Goal: Information Seeking & Learning: Learn about a topic

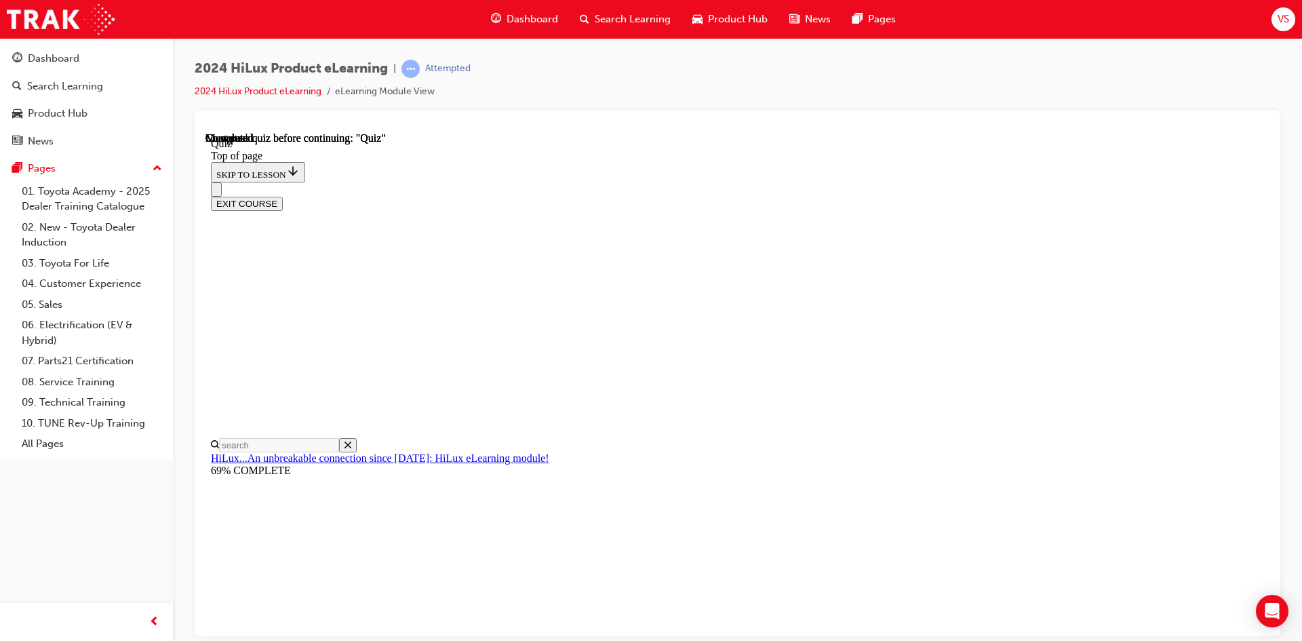
scroll to position [43, 0]
drag, startPoint x: 600, startPoint y: 257, endPoint x: 774, endPoint y: 589, distance: 375.1
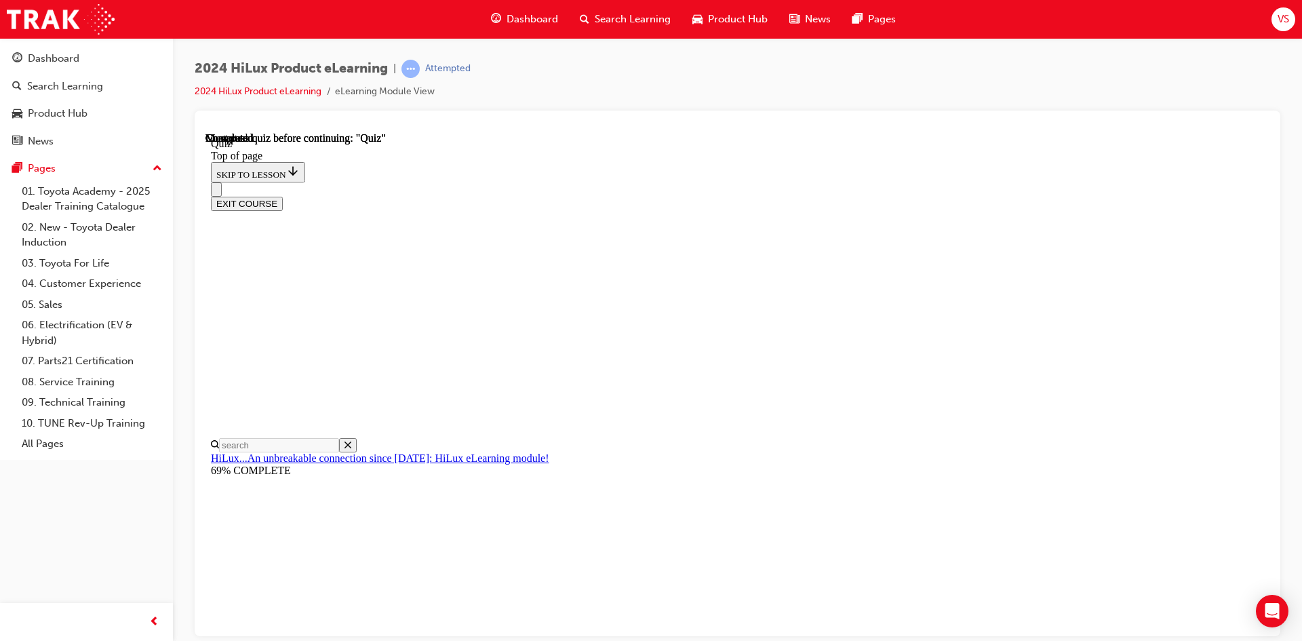
copy div "Up to what fuel consumption gains in percentage are achieved by combining the o…"
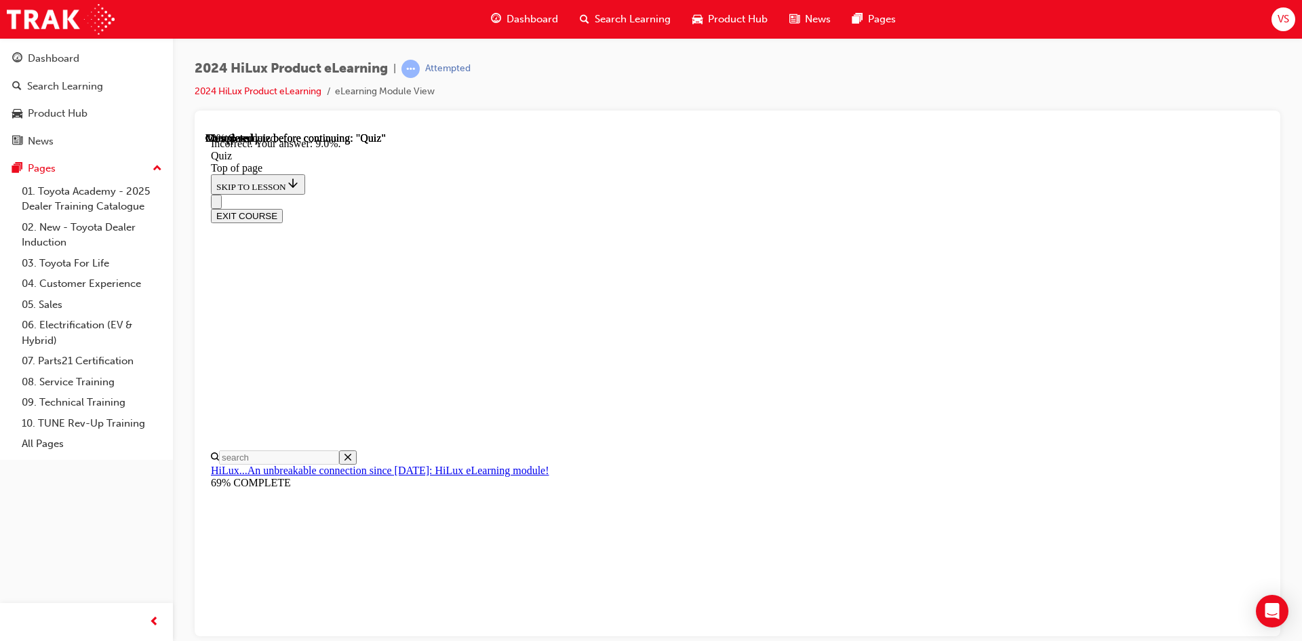
scroll to position [296, 0]
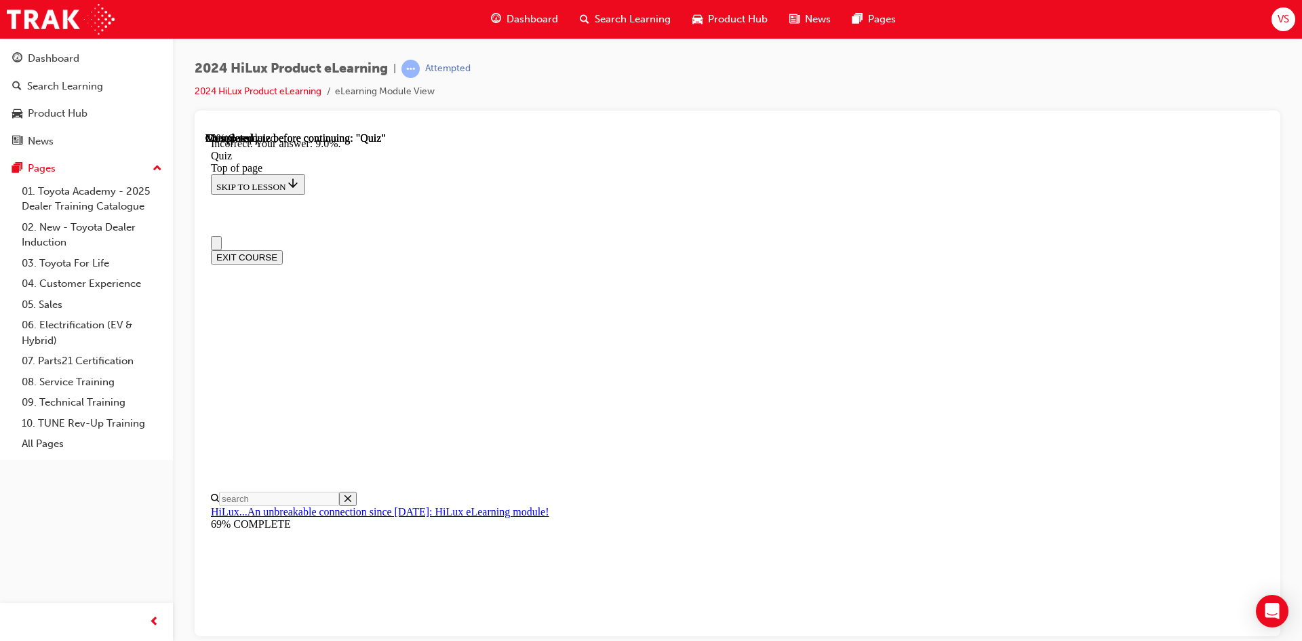
scroll to position [0, 0]
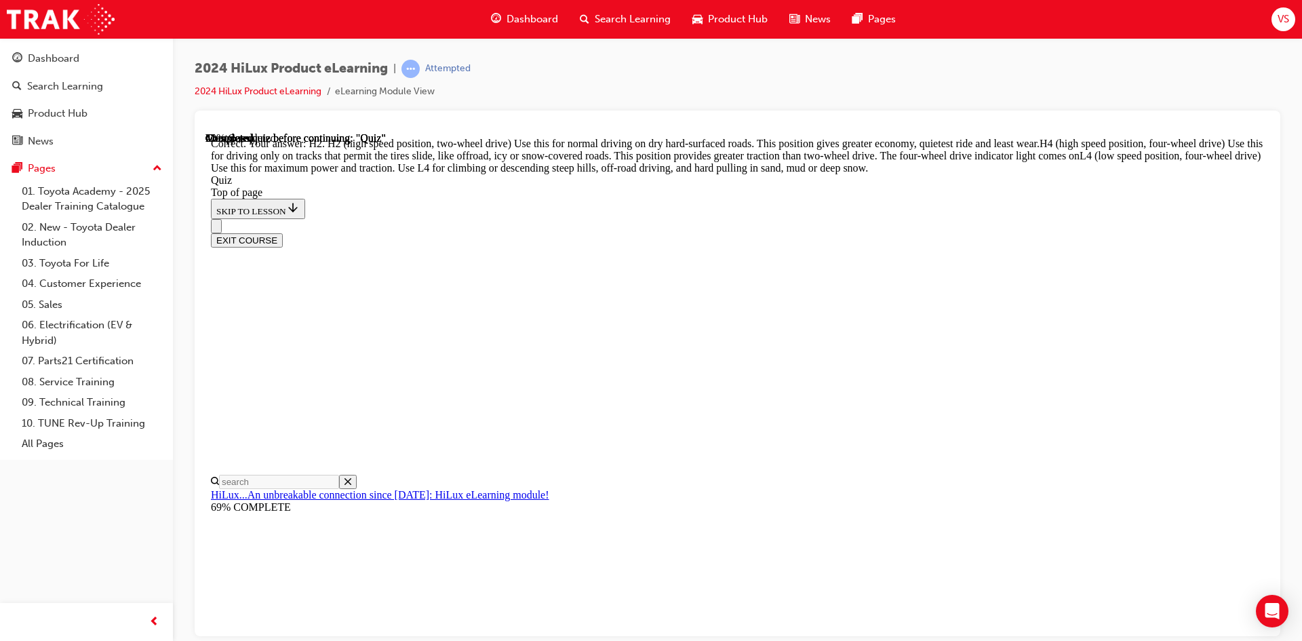
scroll to position [462, 0]
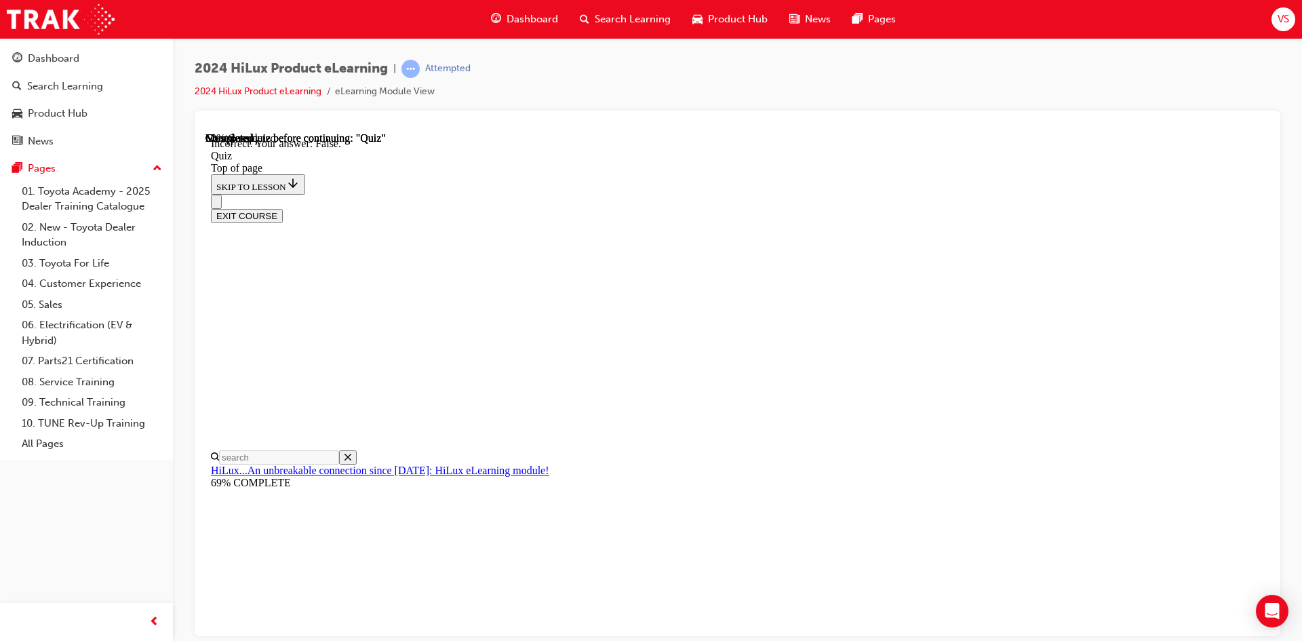
scroll to position [142, 0]
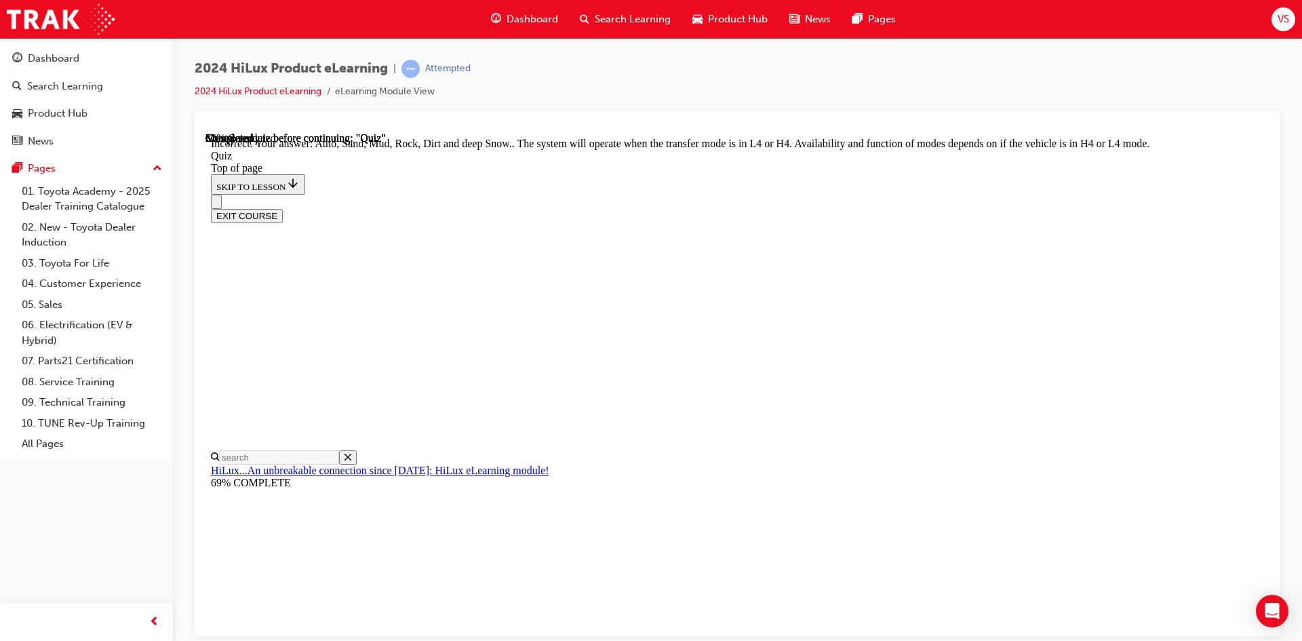
scroll to position [349, 0]
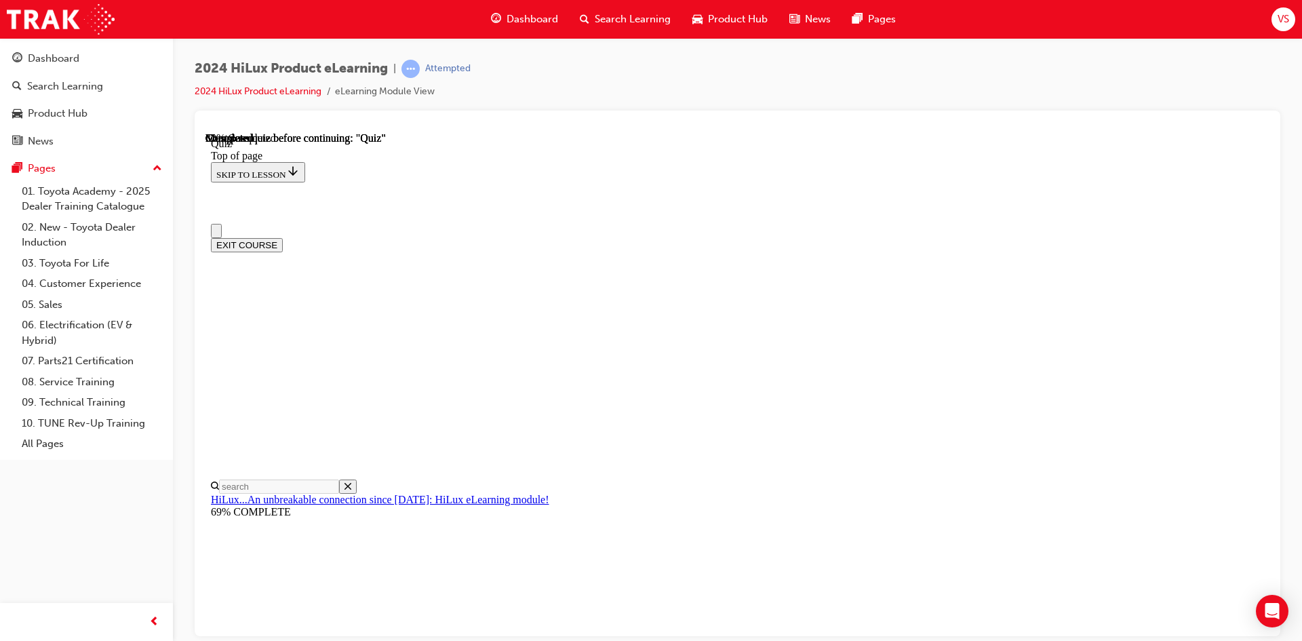
scroll to position [0, 0]
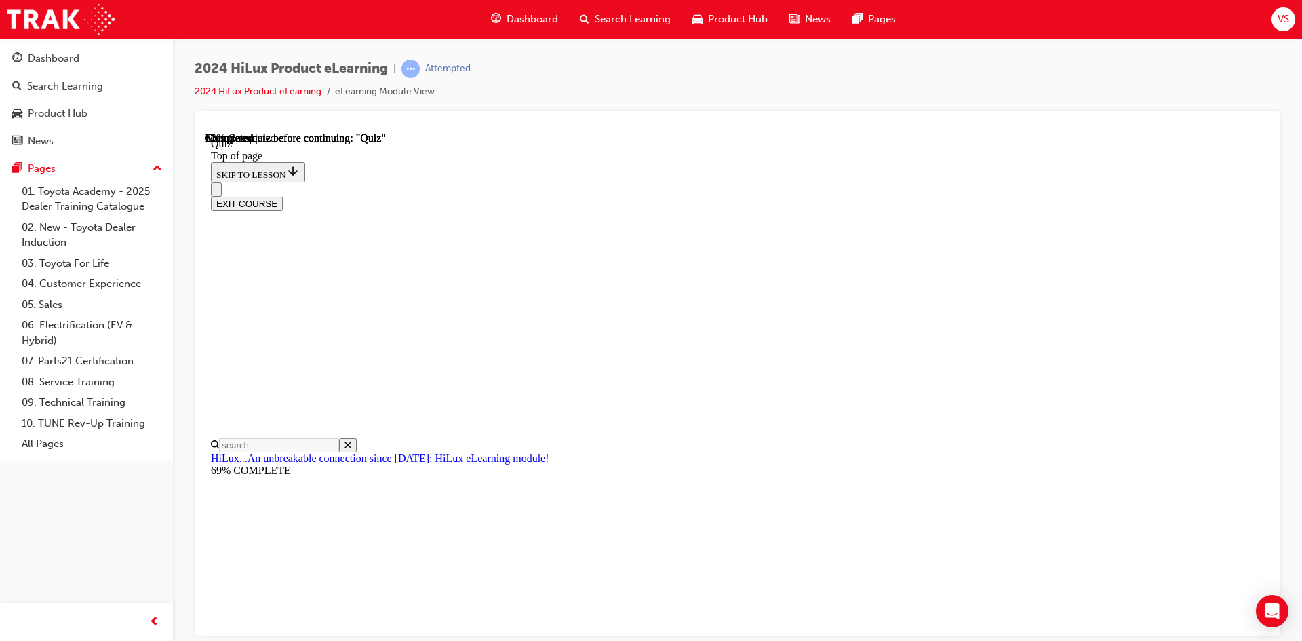
click at [833, 639] on div "2024 HiLux Product eLearning | Attempted 2024 HiLux Product eLearning eLearning…" at bounding box center [651, 320] width 1302 height 641
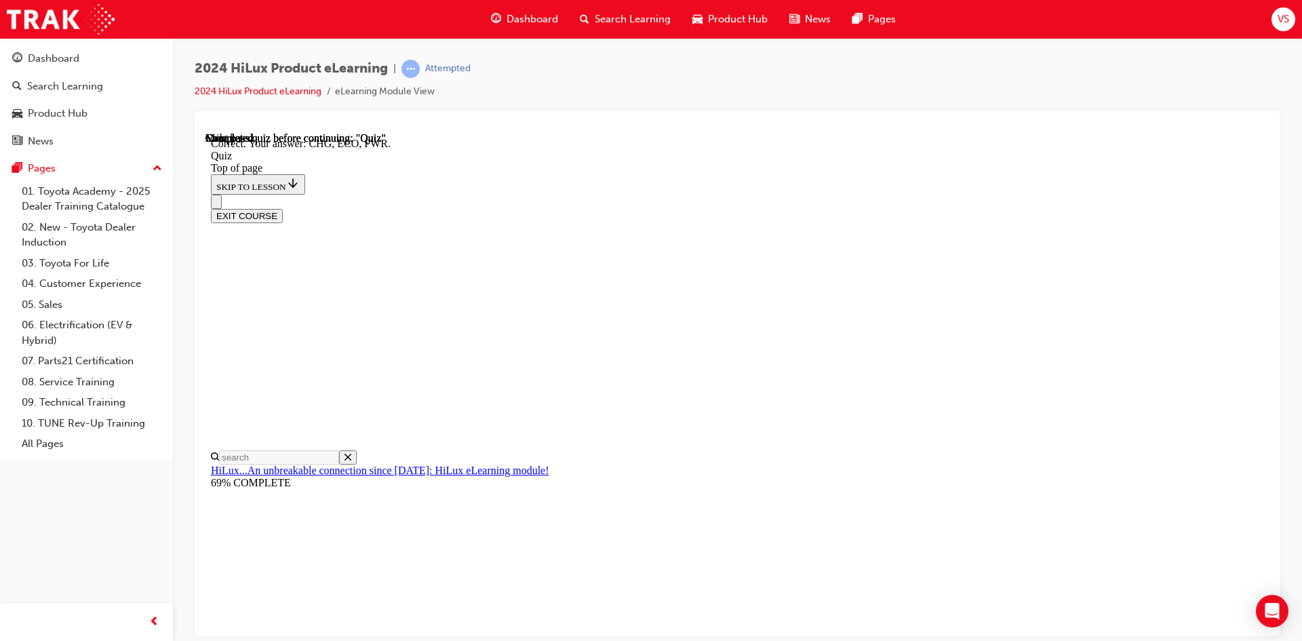
scroll to position [422, 0]
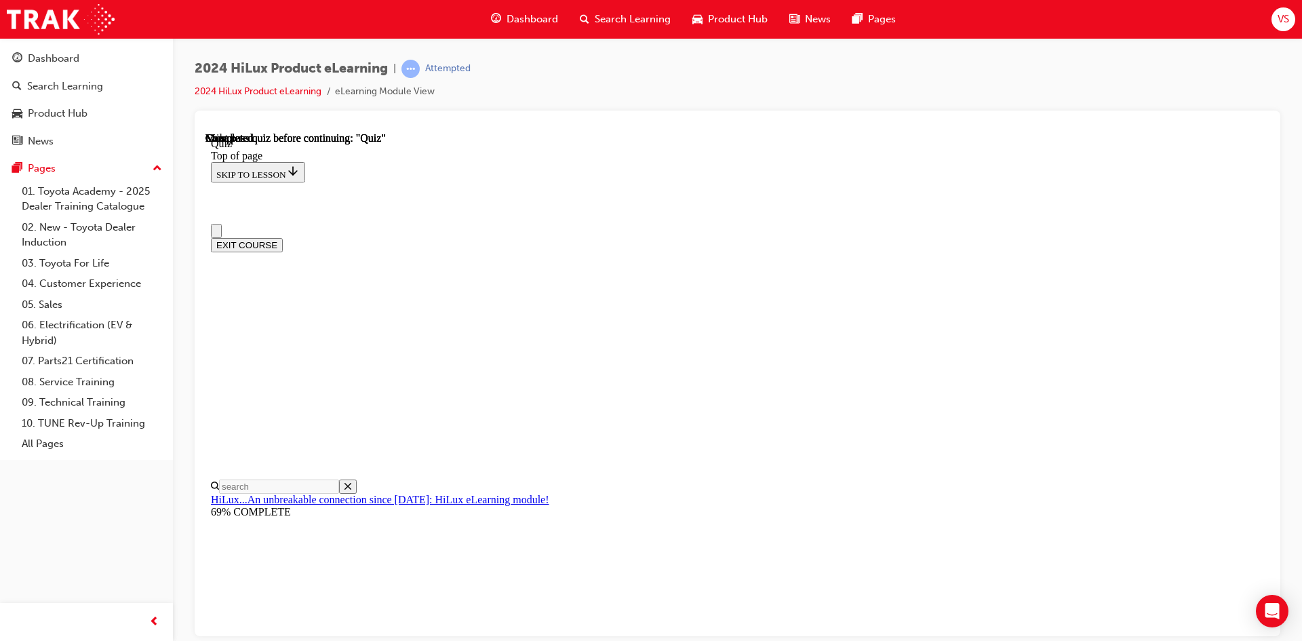
scroll to position [233, 0]
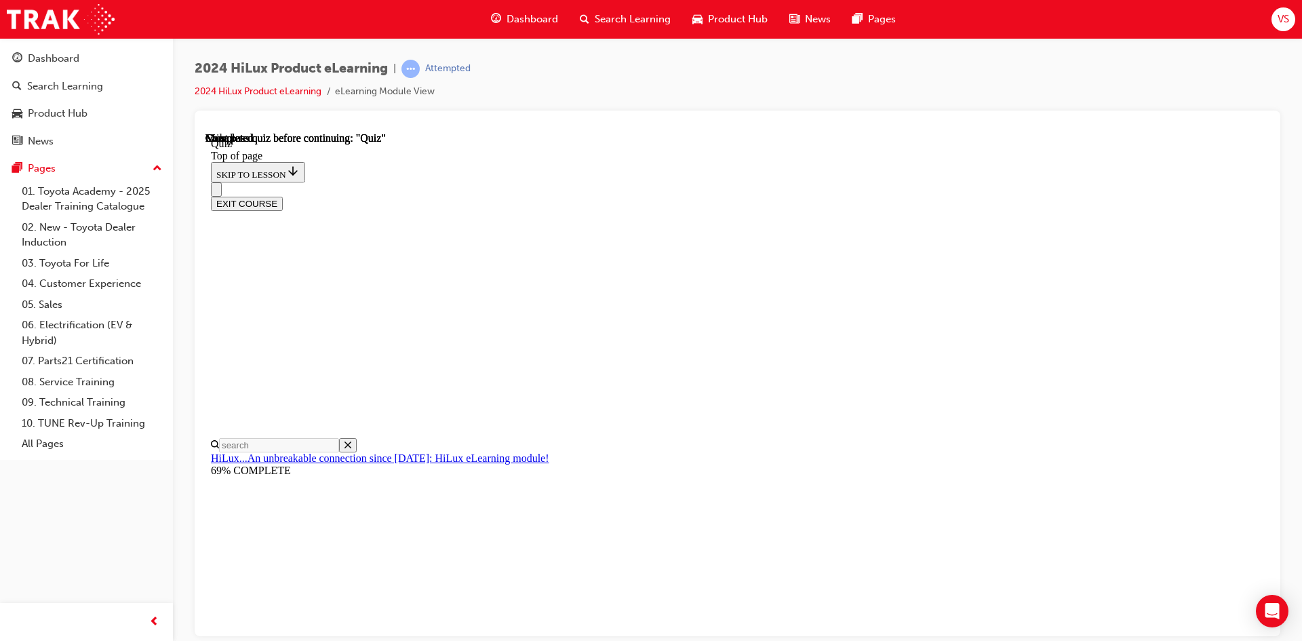
drag, startPoint x: 581, startPoint y: 318, endPoint x: 767, endPoint y: 473, distance: 242.1
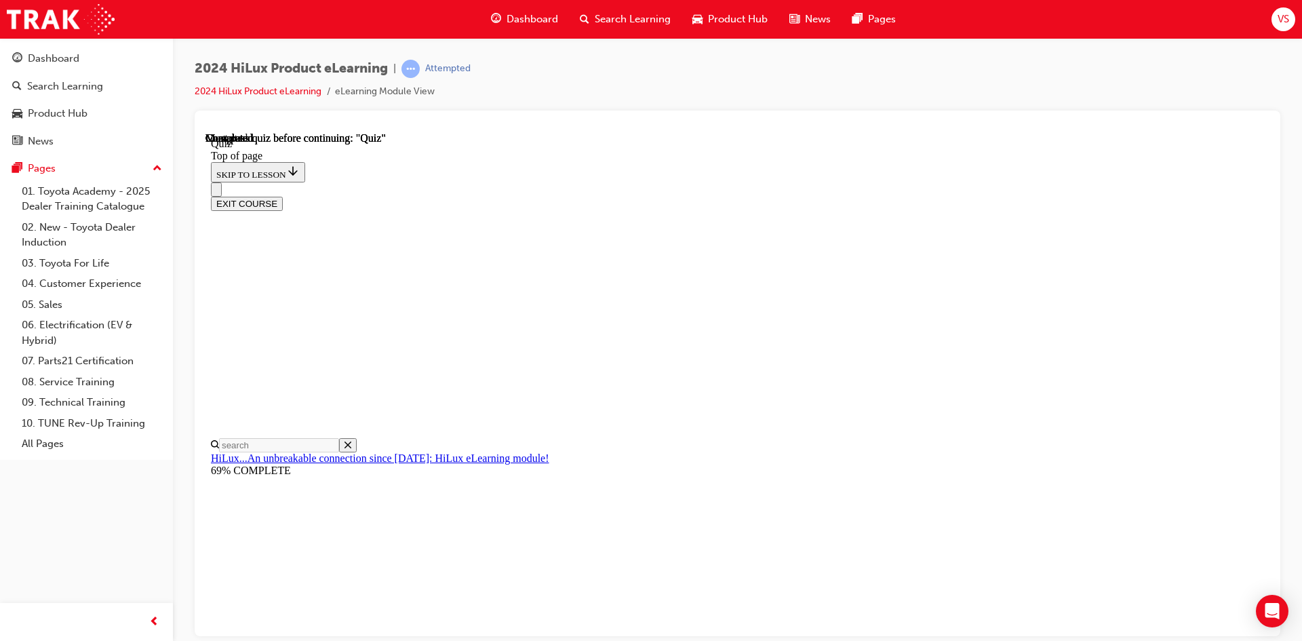
copy div "True or False: V-Active technology provides electric assistance to the powerful…"
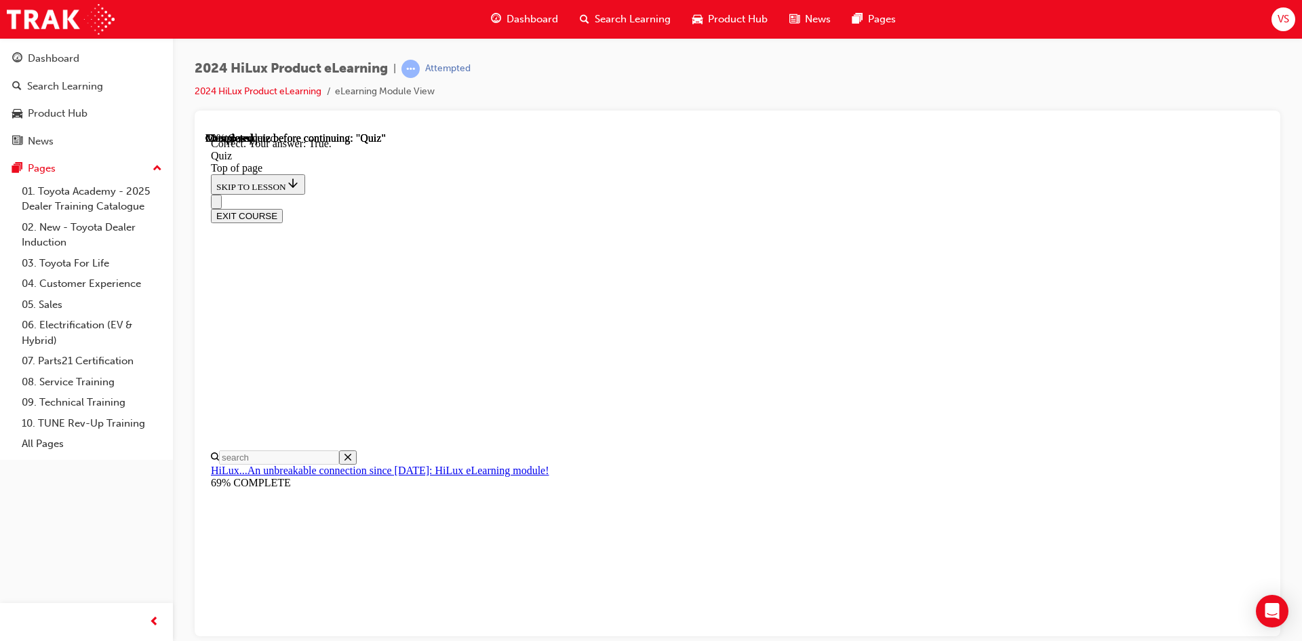
scroll to position [142, 0]
drag, startPoint x: 598, startPoint y: 176, endPoint x: 794, endPoint y: 597, distance: 464.4
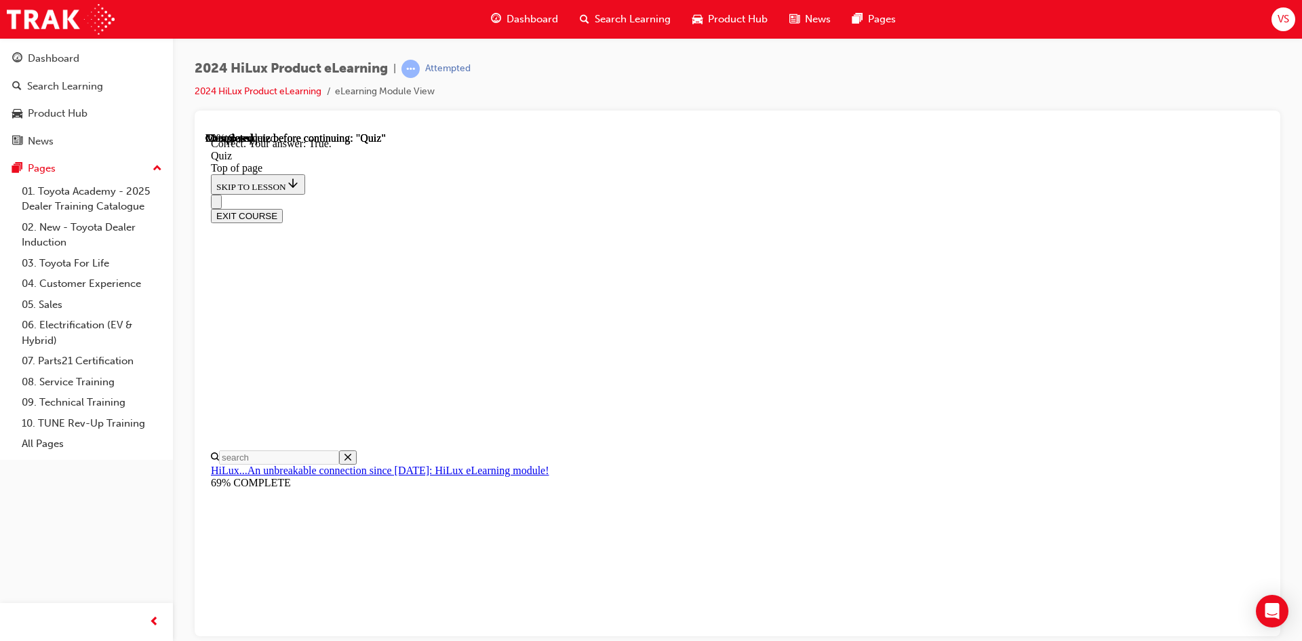
copy div "With the introduction of 48V 'V-Active' technology, what information will the M…"
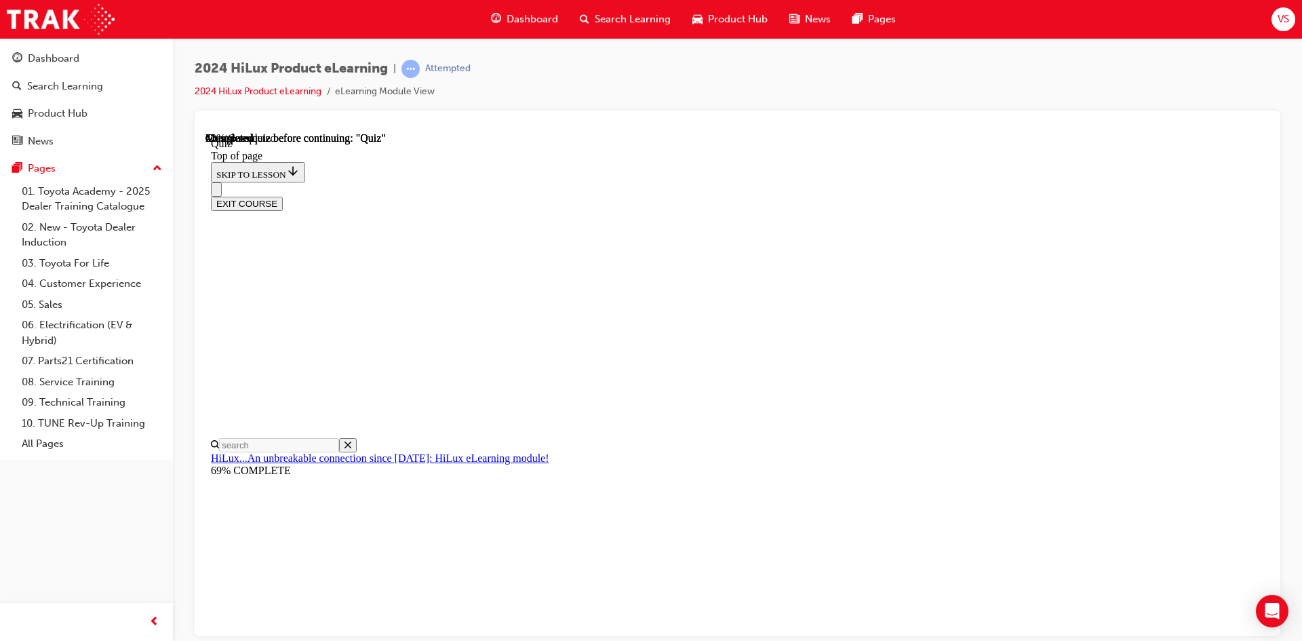
scroll to position [136, 0]
copy div "48V models (V-Active) receive Multi-Terrain select as a standard feature. How m…"
drag, startPoint x: 597, startPoint y: 238, endPoint x: 880, endPoint y: 492, distance: 379.8
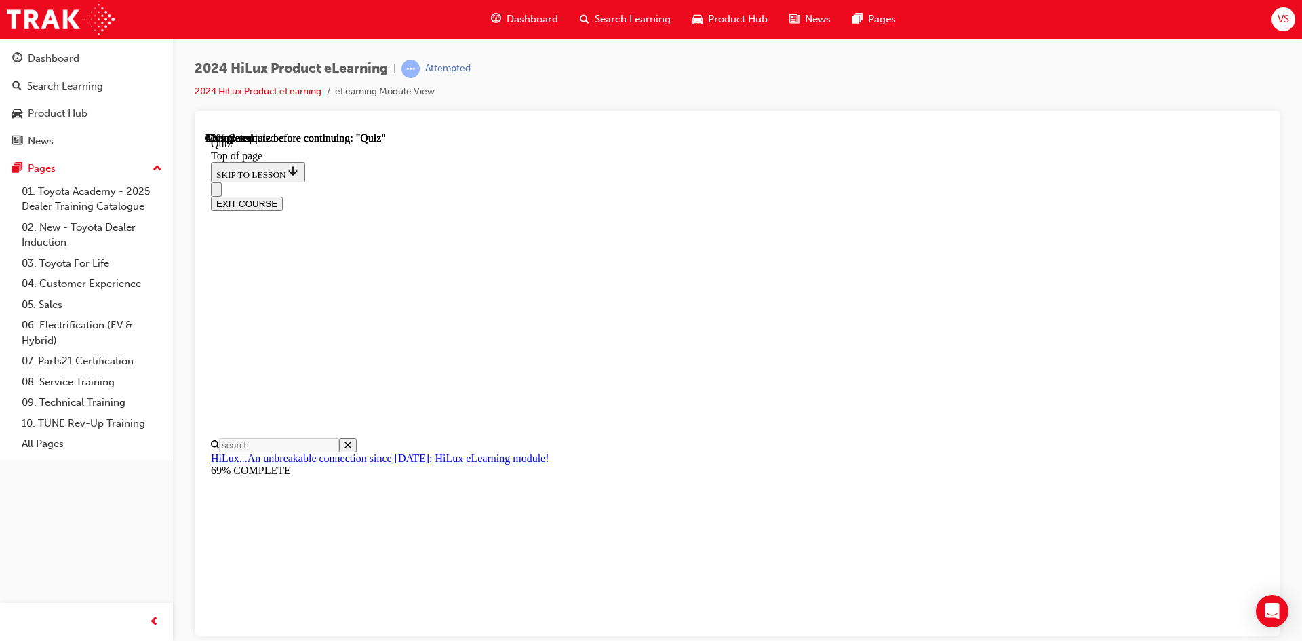
drag, startPoint x: 645, startPoint y: 334, endPoint x: 899, endPoint y: 481, distance: 292.8
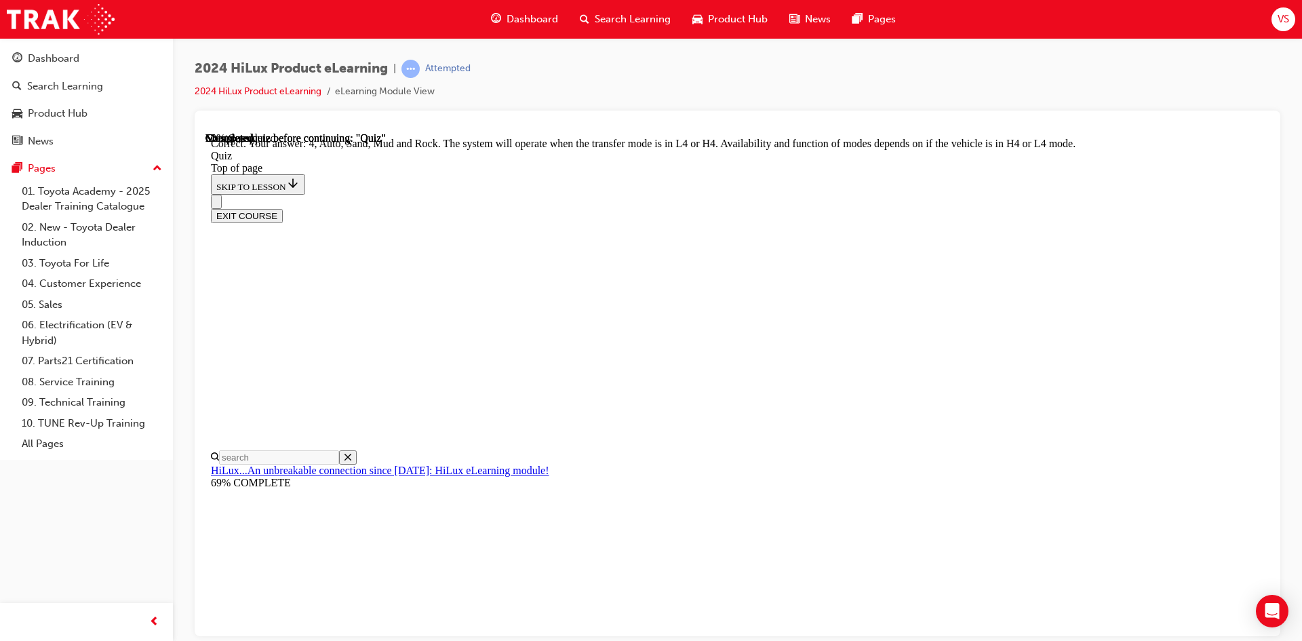
scroll to position [349, 0]
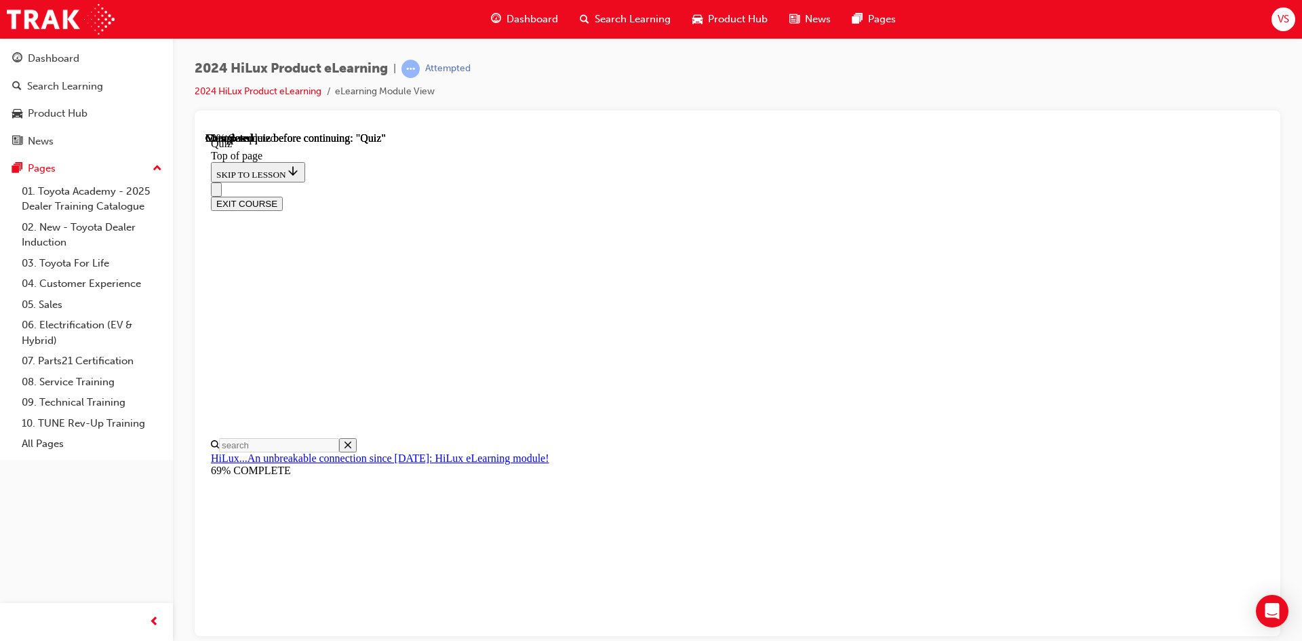
scroll to position [136, 0]
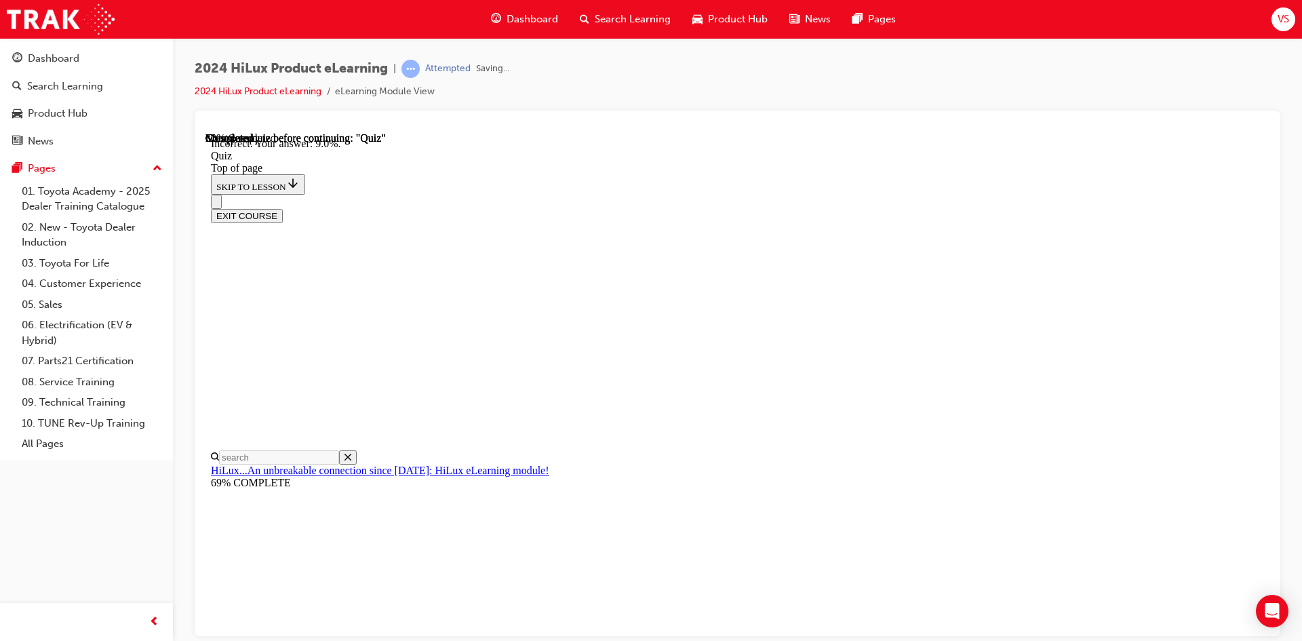
scroll to position [296, 0]
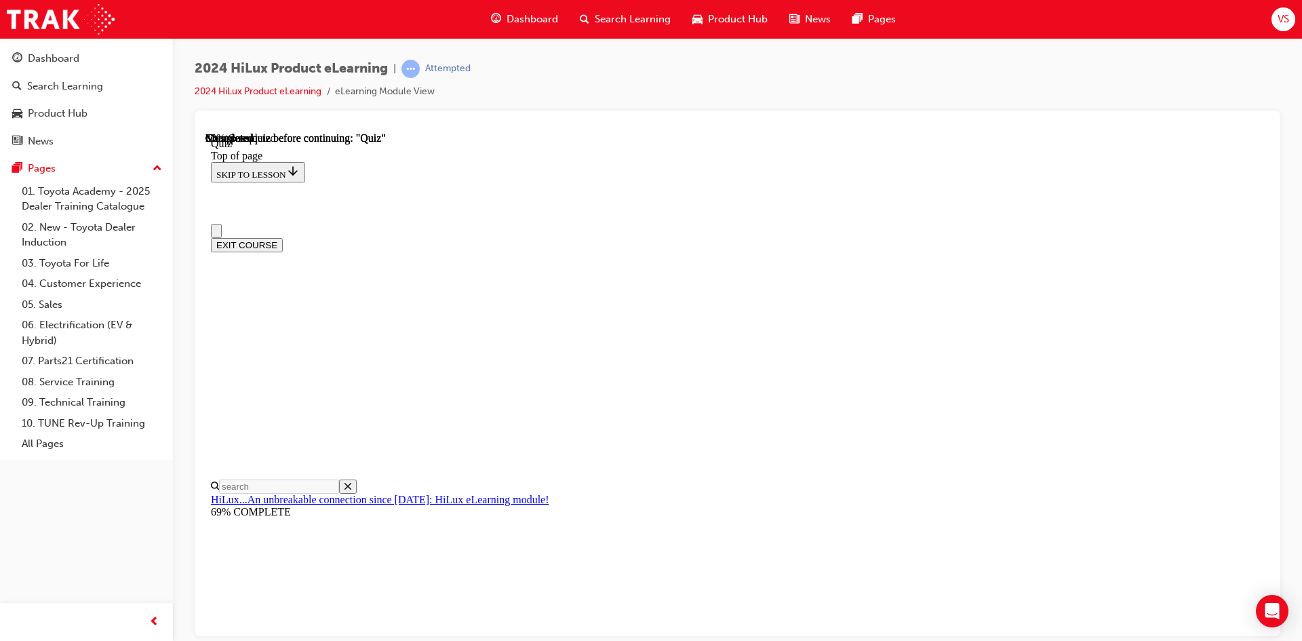
scroll to position [0, 0]
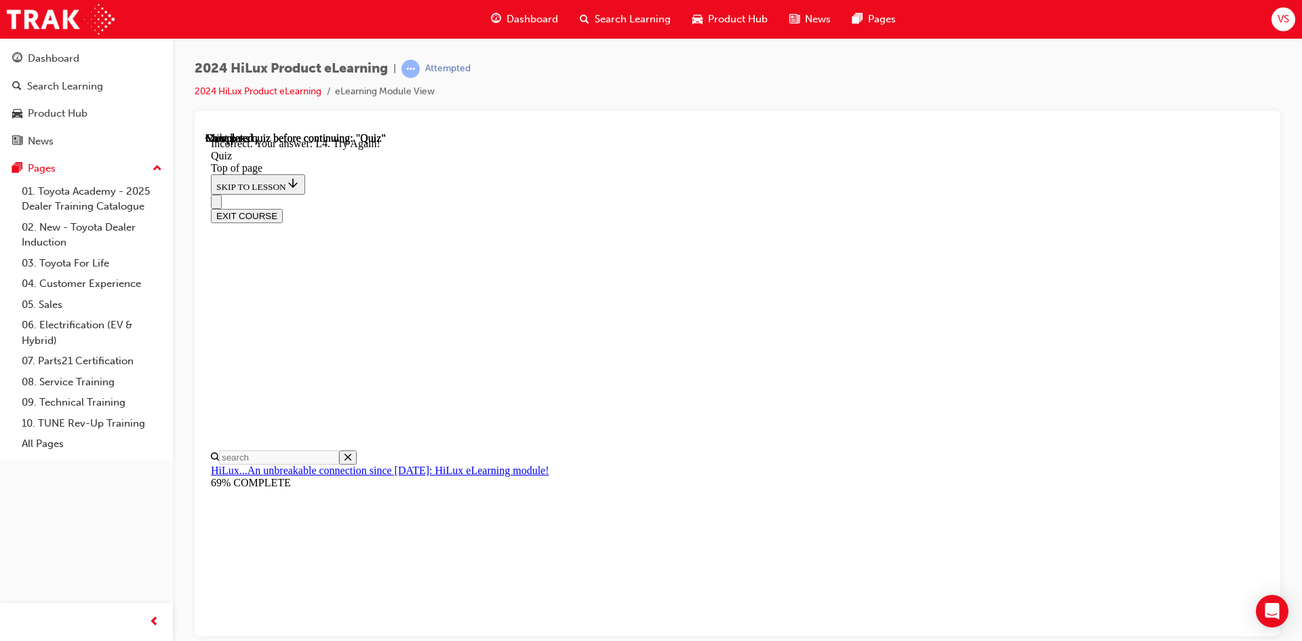
scroll to position [317, 0]
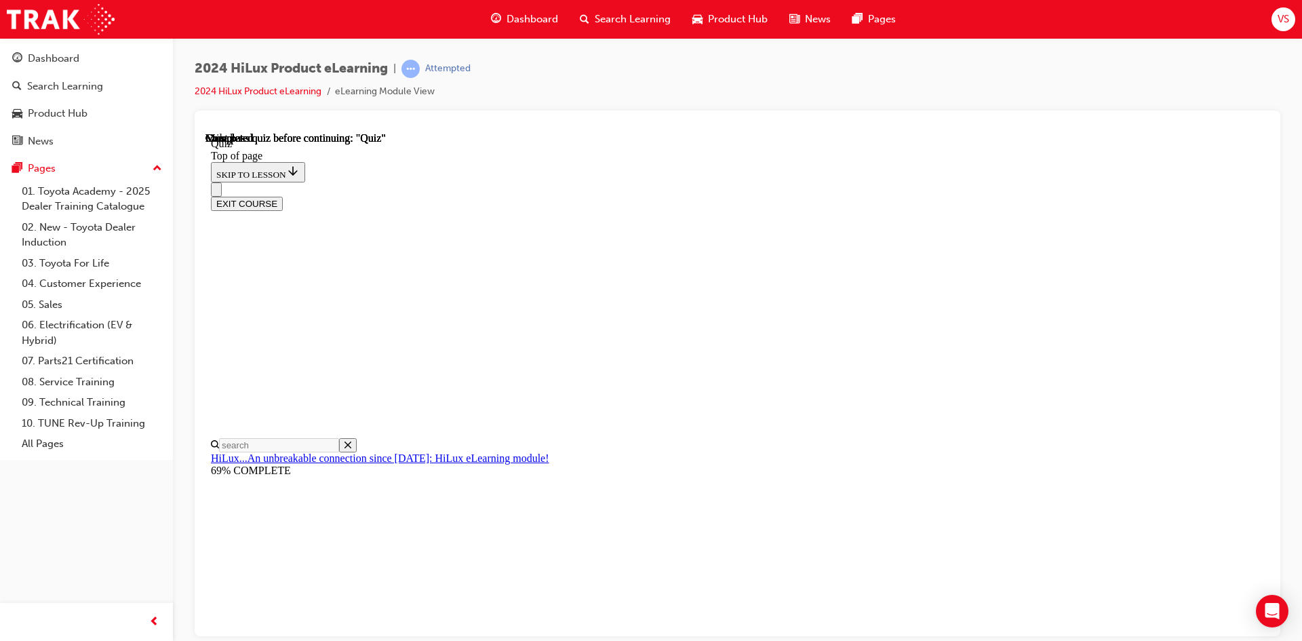
scroll to position [233, 0]
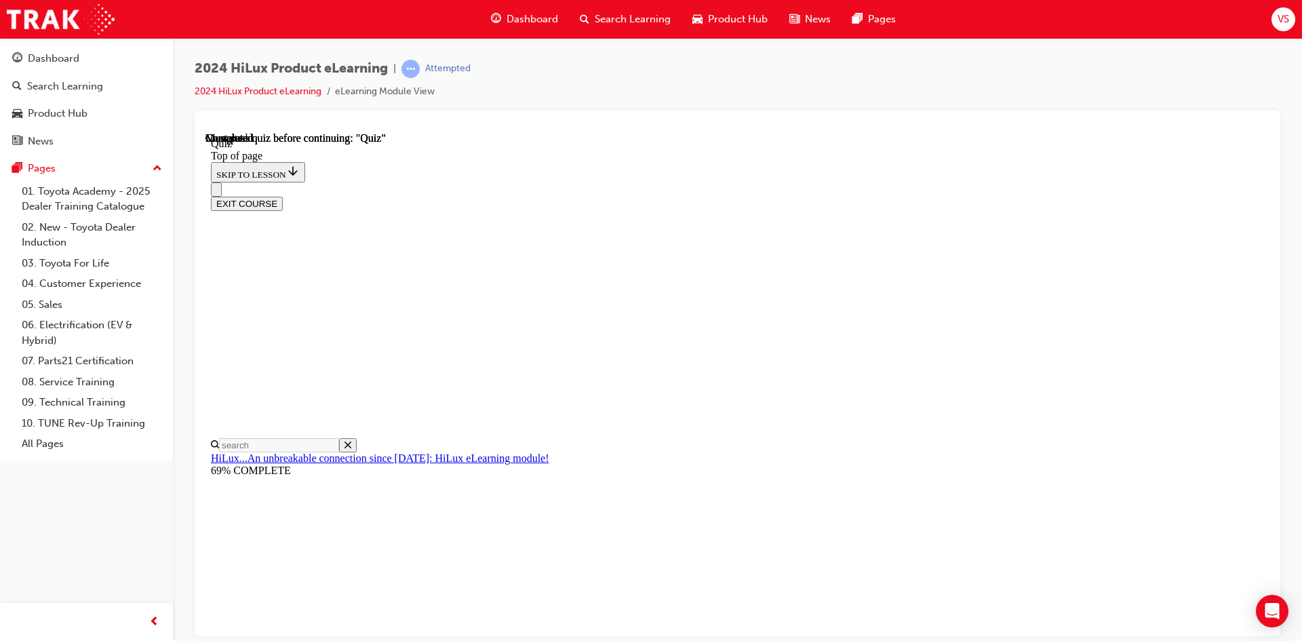
drag, startPoint x: 597, startPoint y: 332, endPoint x: 690, endPoint y: 581, distance: 266.5
copy div "Which driving mode is most suitable for on road driving? Select the most correc…"
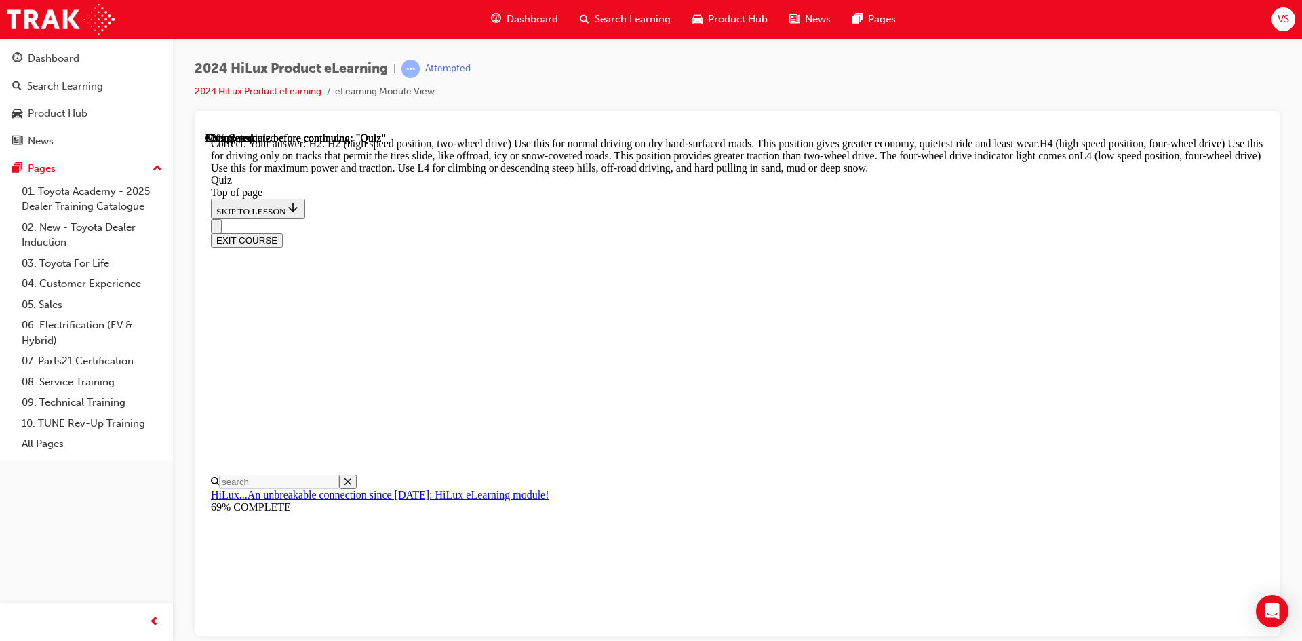
drag, startPoint x: 599, startPoint y: 275, endPoint x: 702, endPoint y: 420, distance: 178.5
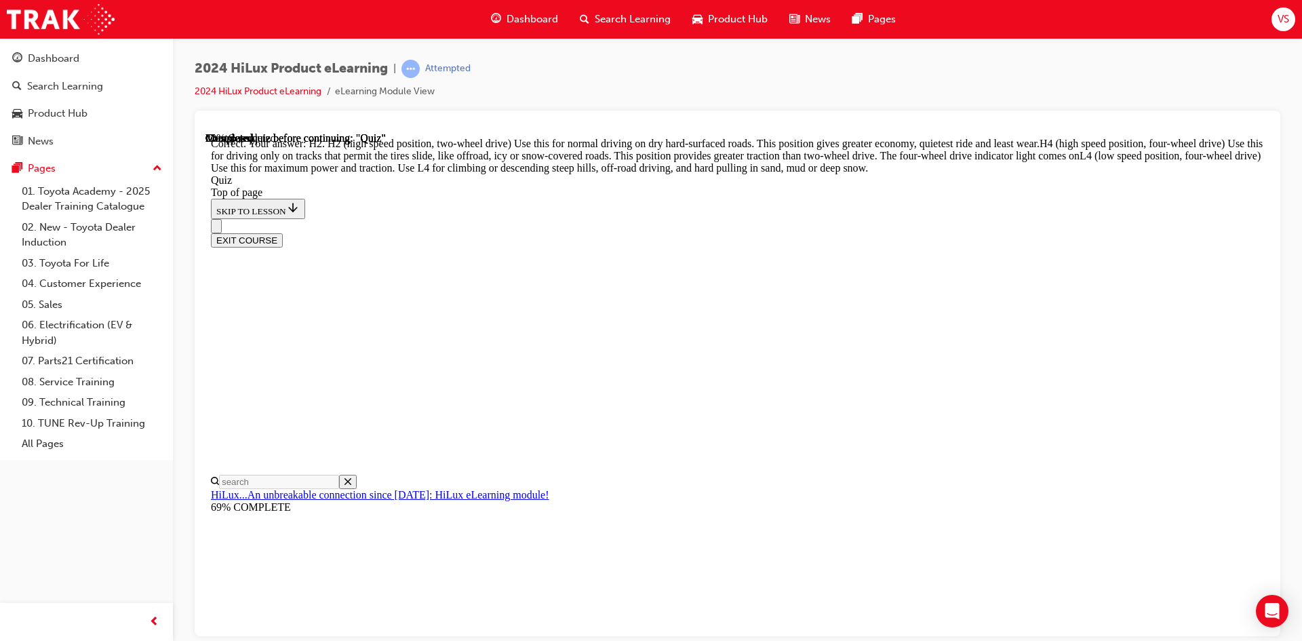
drag, startPoint x: 597, startPoint y: 271, endPoint x: 694, endPoint y: 418, distance: 176.8
copy div "True or False: V-Active technology provides electric assistance to the powerful…"
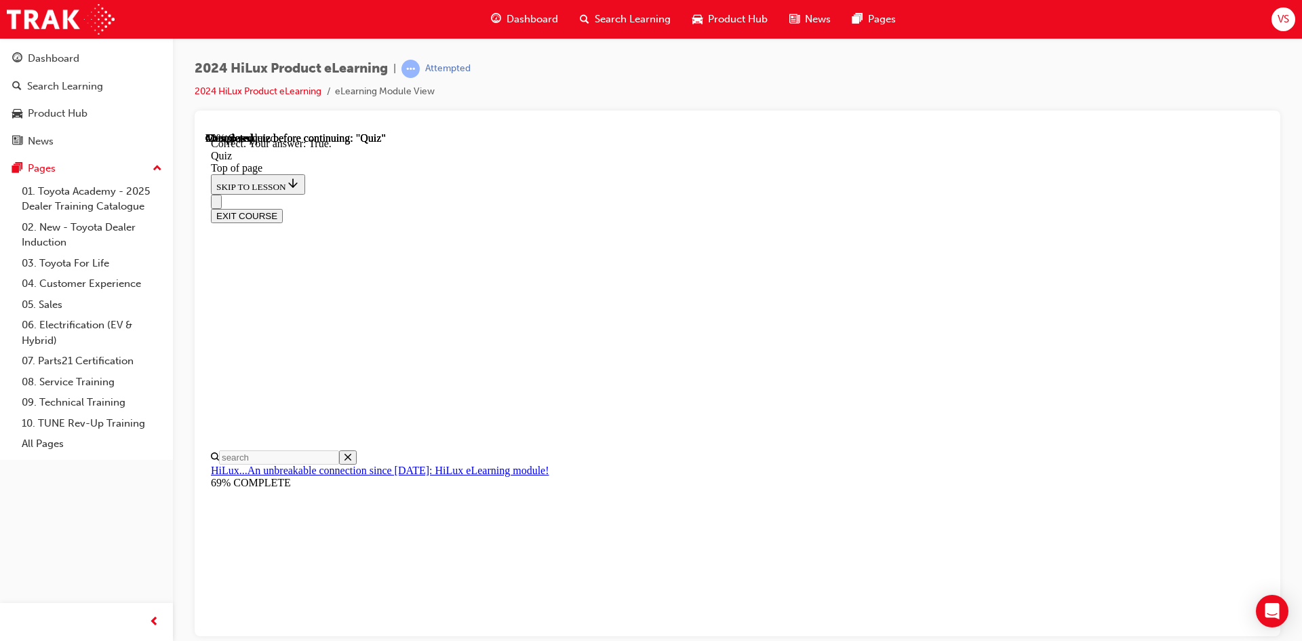
scroll to position [142, 0]
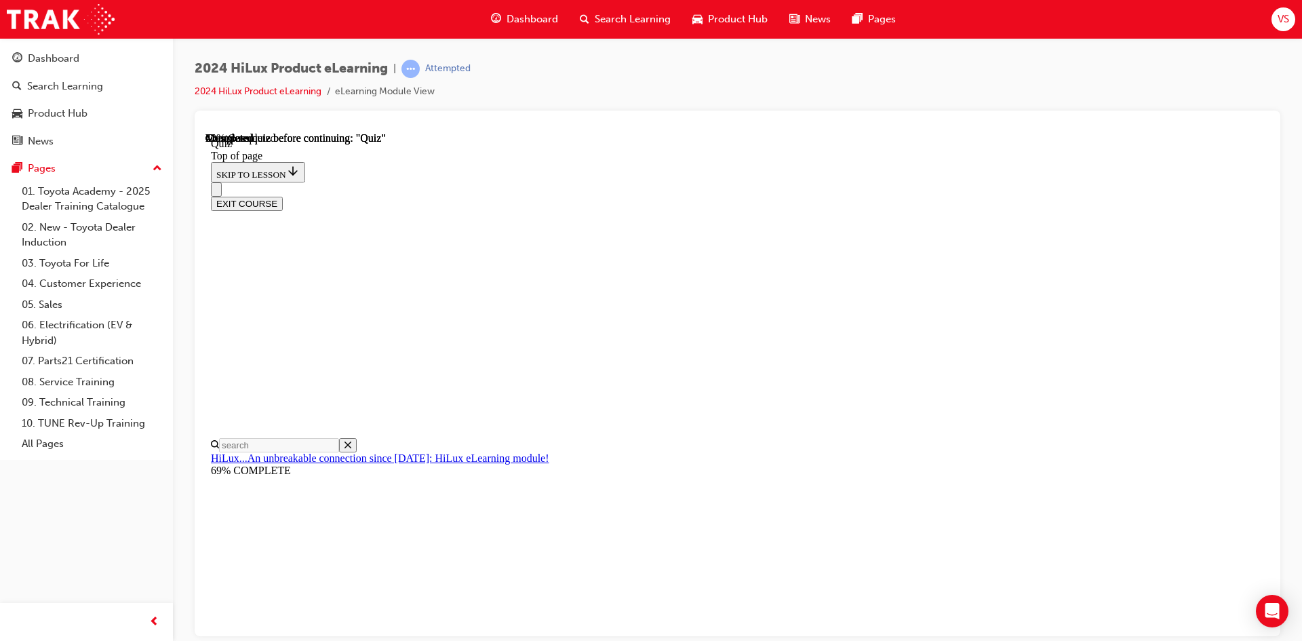
scroll to position [127, 0]
drag, startPoint x: 590, startPoint y: 243, endPoint x: 723, endPoint y: 618, distance: 397.1
copy div "Up to what fuel consumption gains in percentage are achieved by combining the o…"
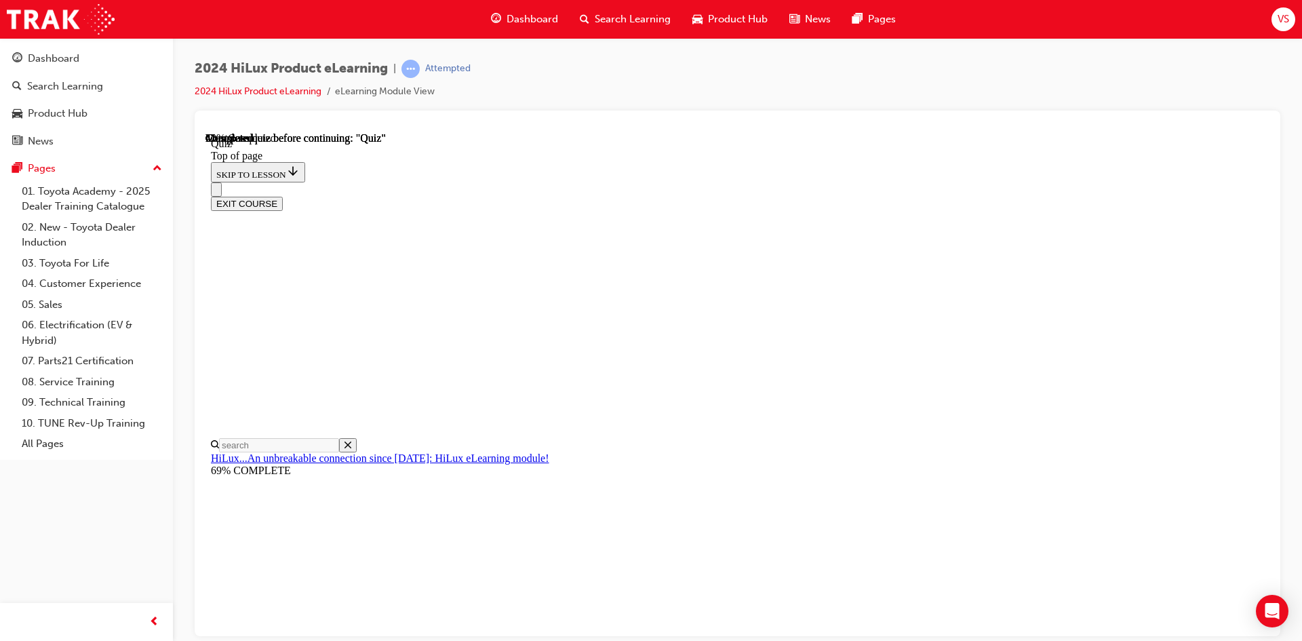
scroll to position [195, 0]
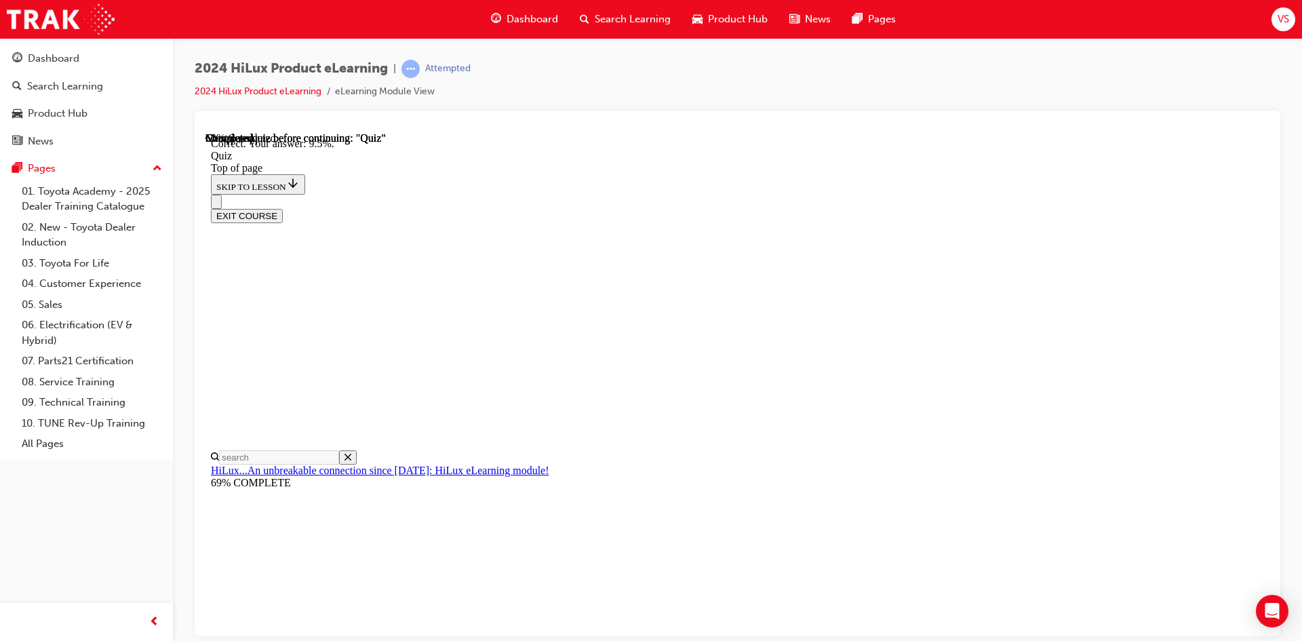
scroll to position [296, 0]
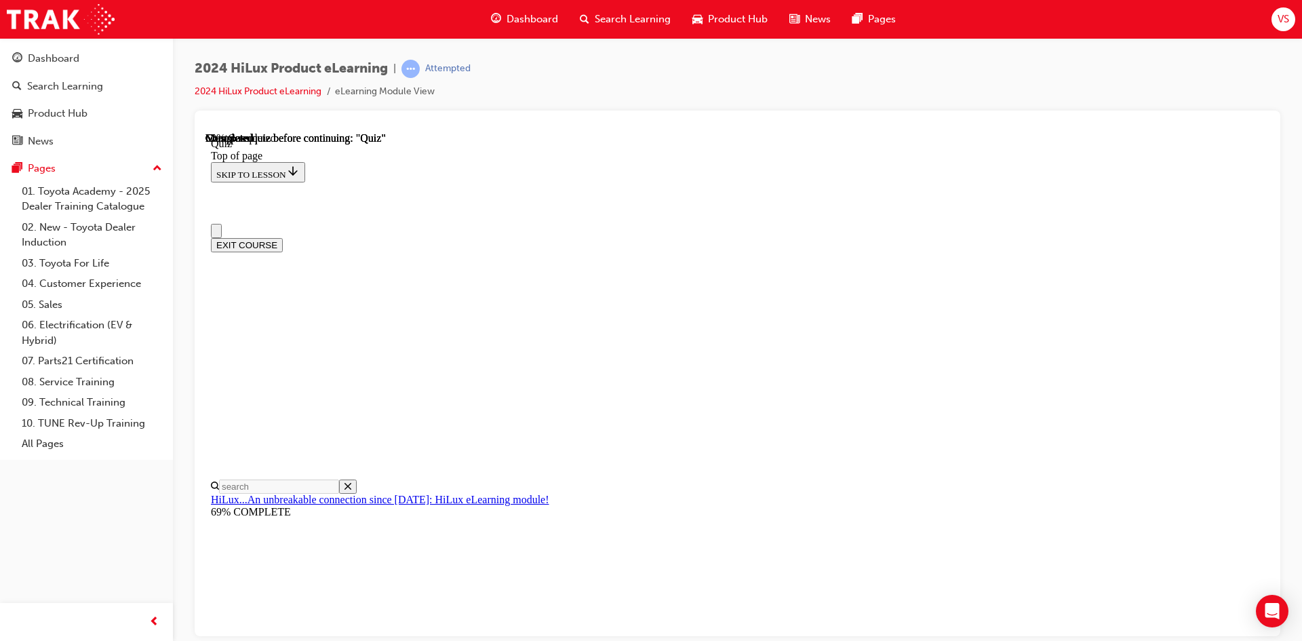
scroll to position [136, 0]
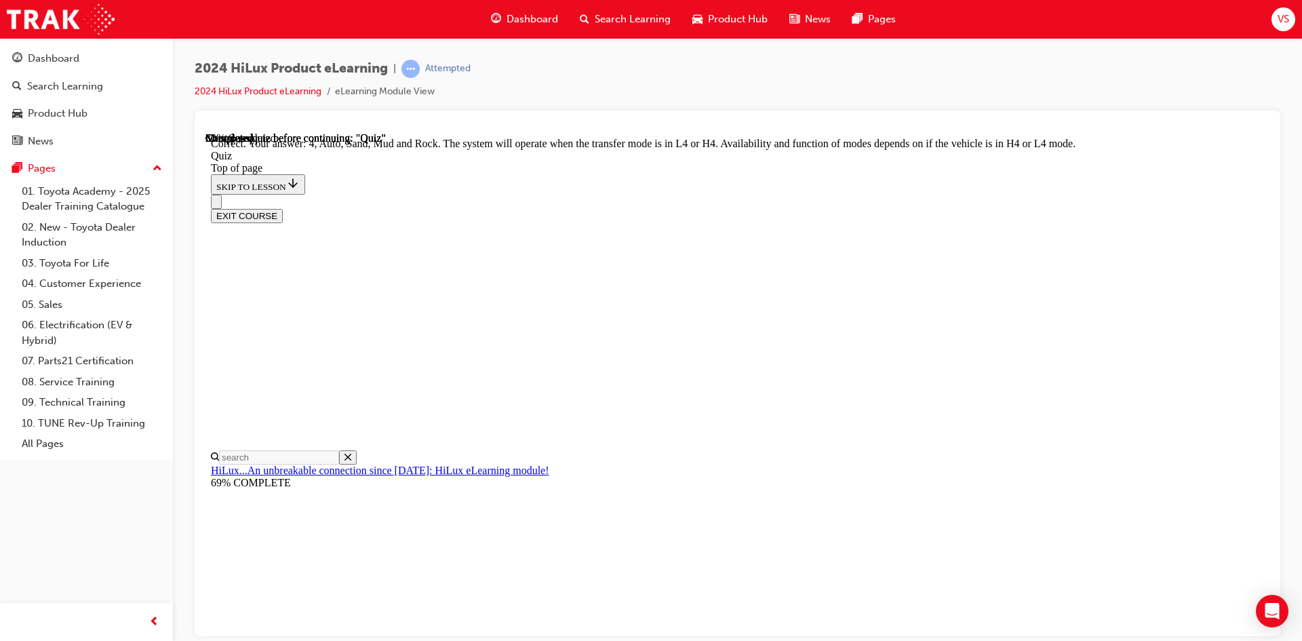
scroll to position [349, 0]
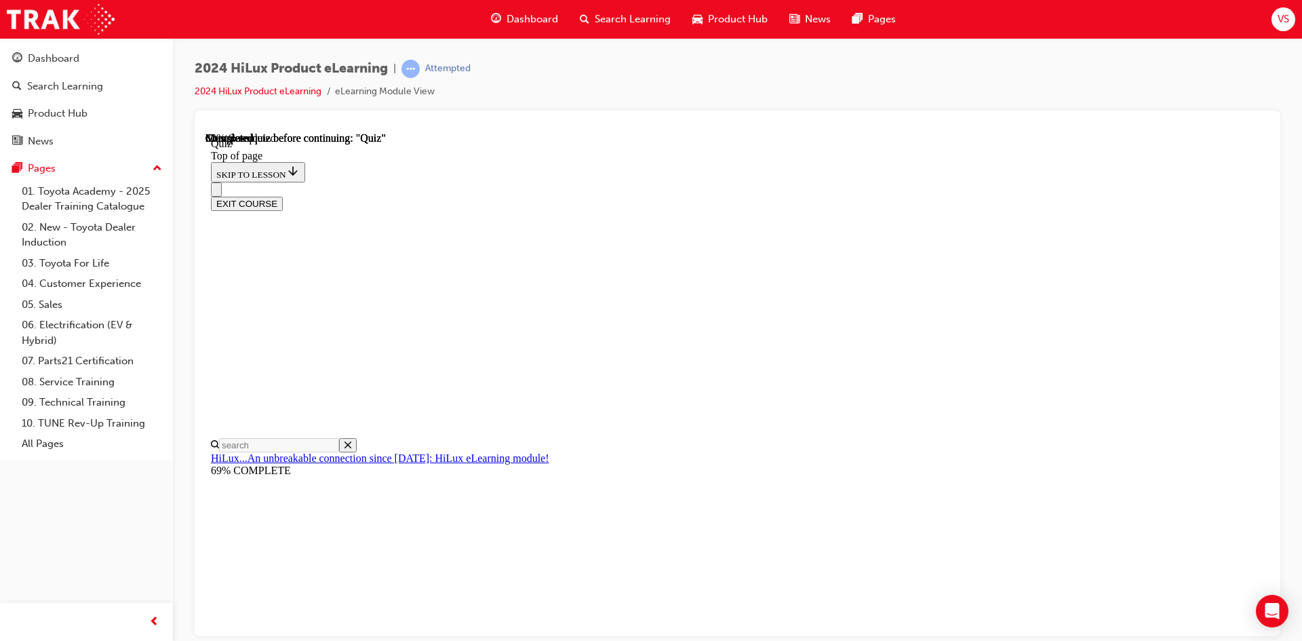
scroll to position [271, 0]
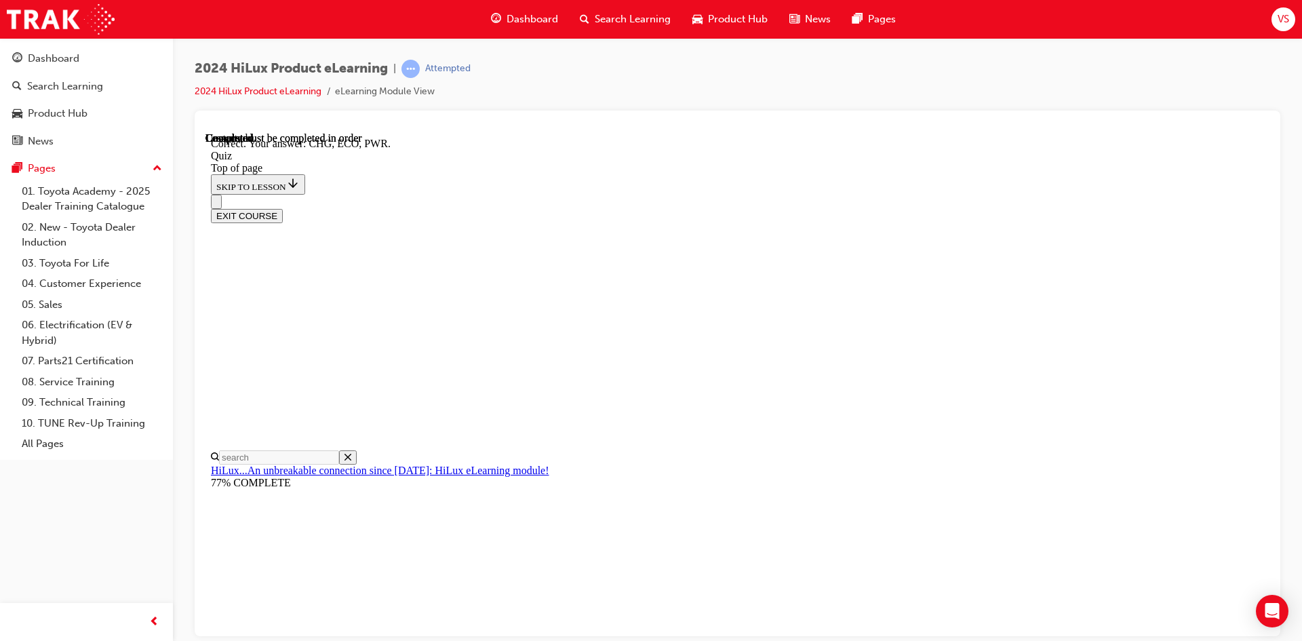
scroll to position [422, 0]
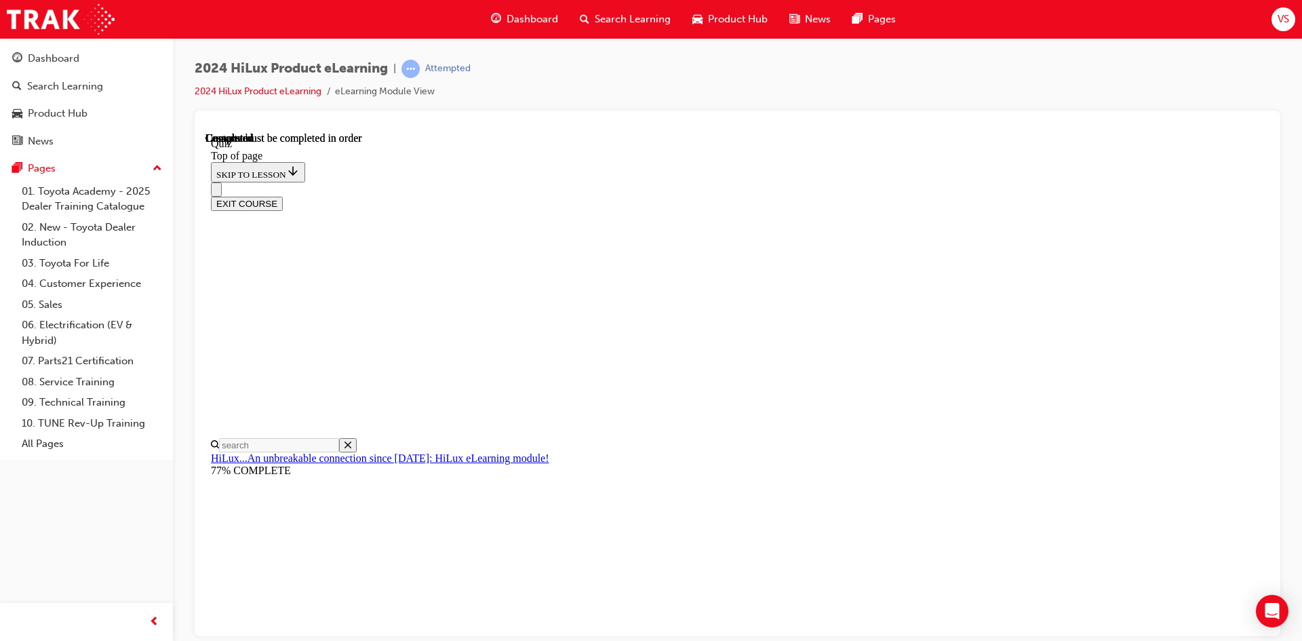
scroll to position [233, 0]
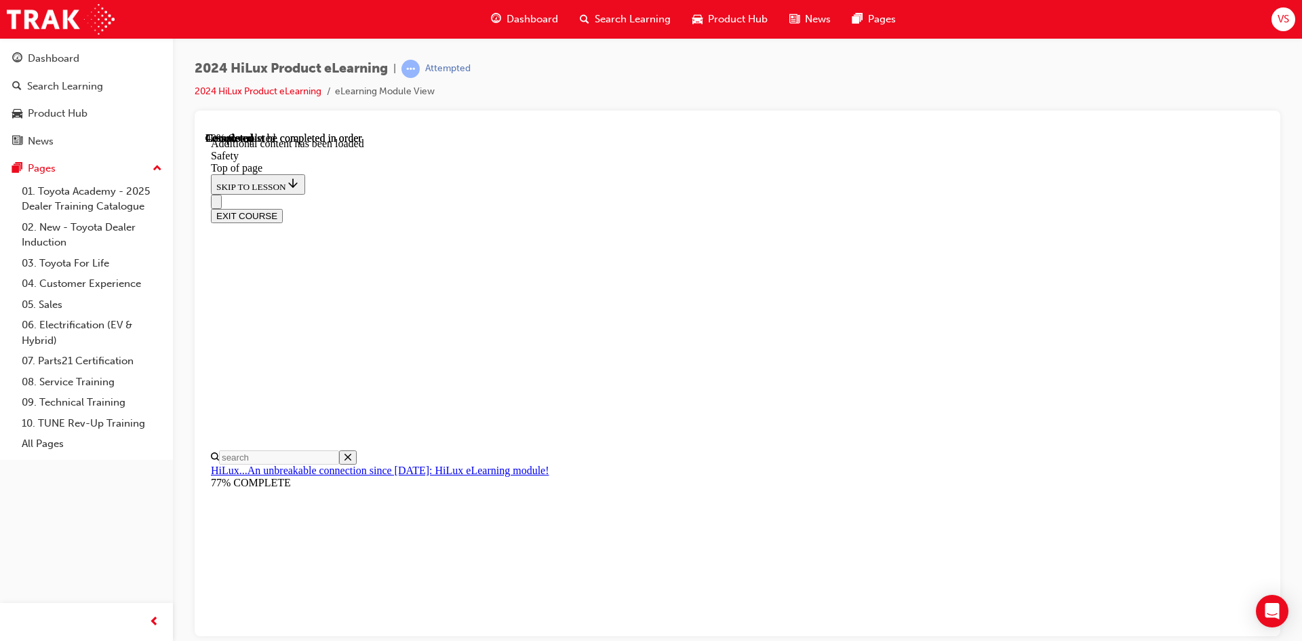
scroll to position [698, 0]
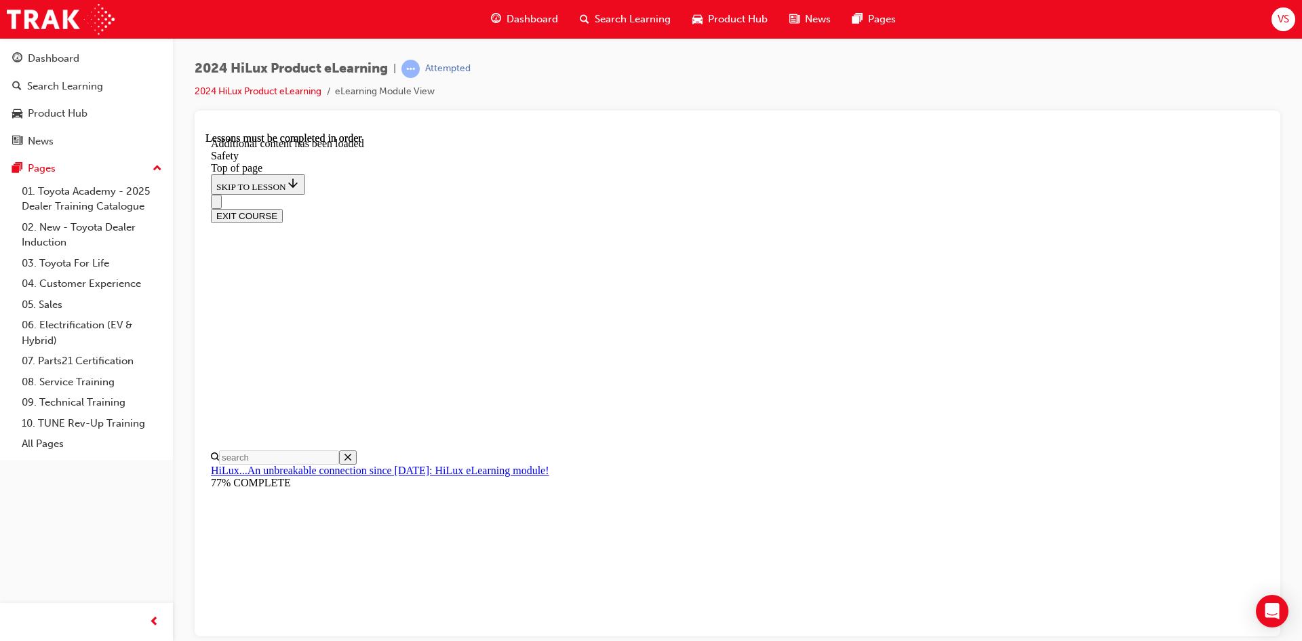
scroll to position [2915, 0]
drag, startPoint x: 597, startPoint y: 334, endPoint x: 936, endPoint y: 522, distance: 387.9
